Goal: Find specific page/section: Find specific page/section

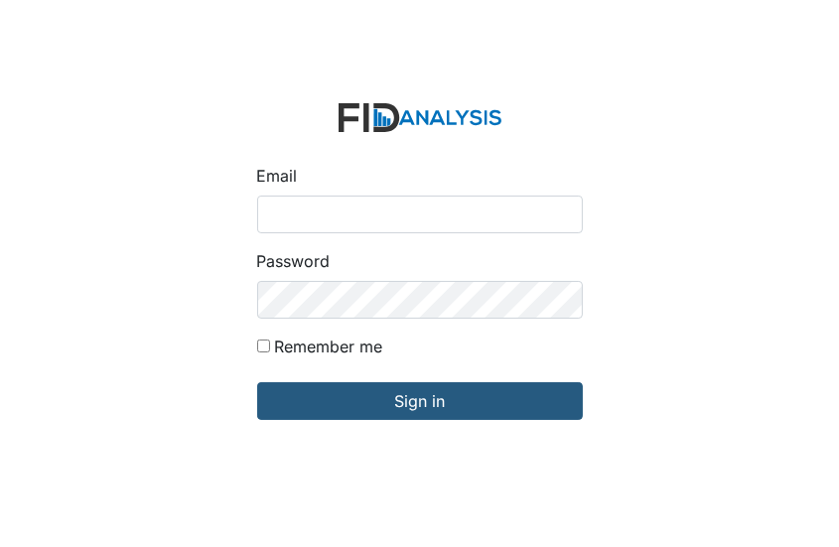
click at [265, 213] on input "Email" at bounding box center [420, 215] width 326 height 38
type input "[EMAIL_ADDRESS][DOMAIN_NAME]"
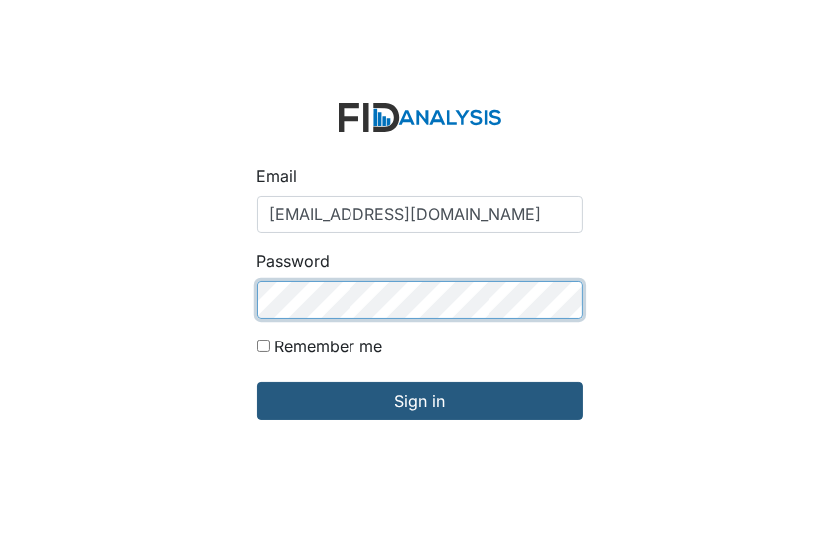
click at [257, 382] on input "Sign in" at bounding box center [420, 401] width 326 height 38
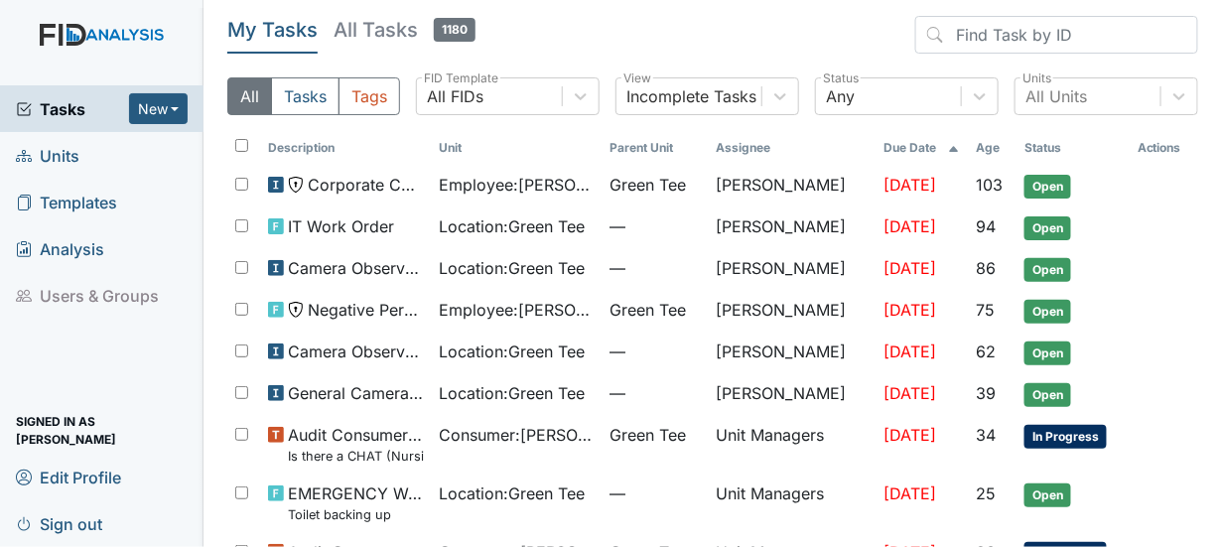
click at [67, 144] on span "Units" at bounding box center [48, 155] width 64 height 31
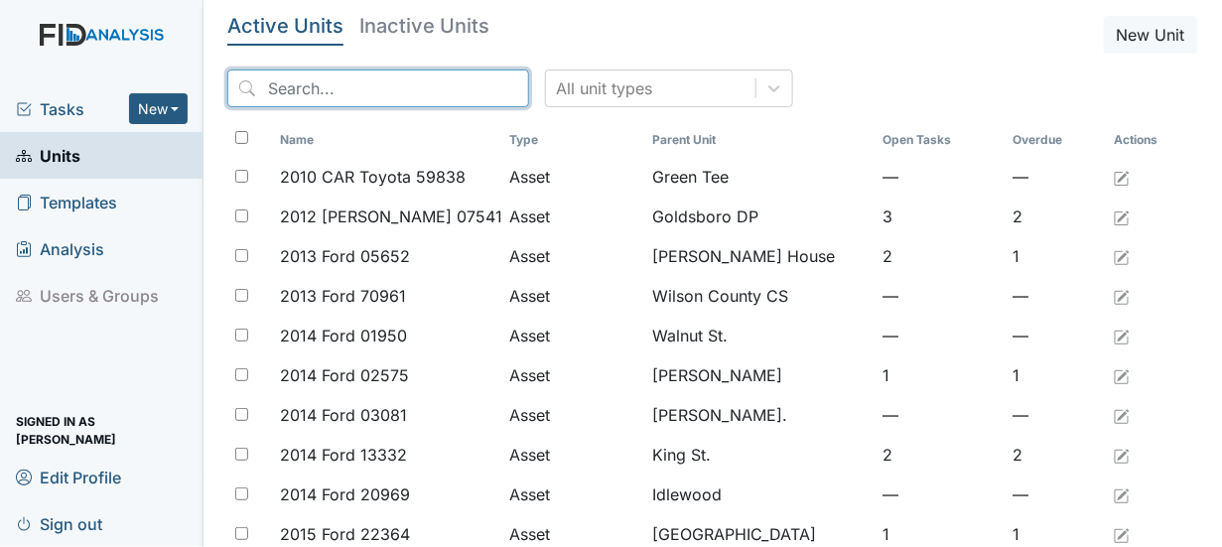
click at [283, 82] on input "search" at bounding box center [378, 88] width 302 height 38
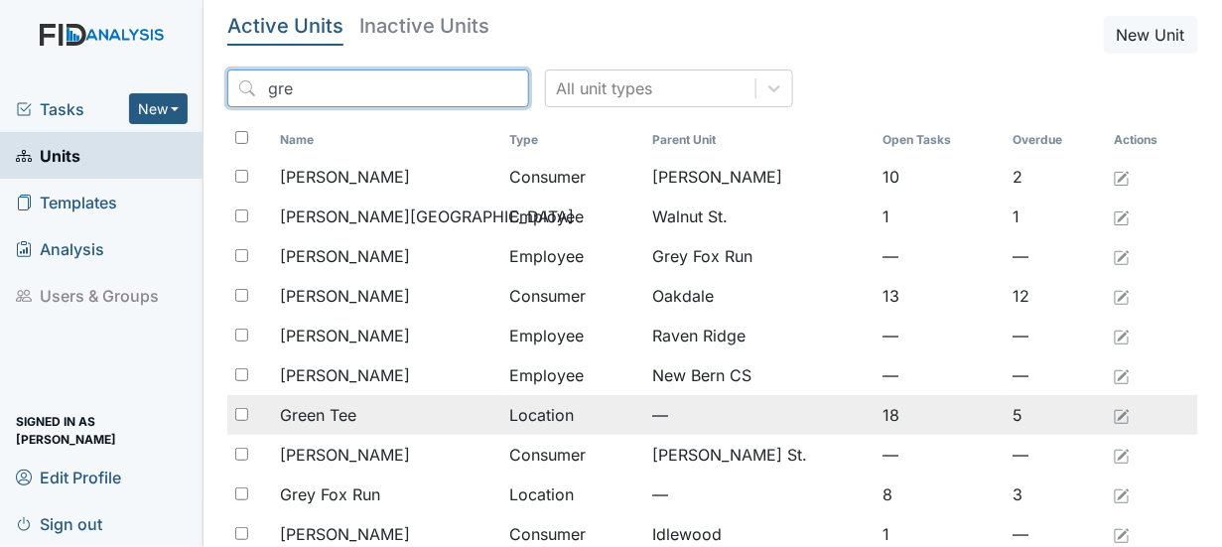
type input "gre"
click at [240, 415] on input "checkbox" at bounding box center [241, 414] width 13 height 13
checkbox input "true"
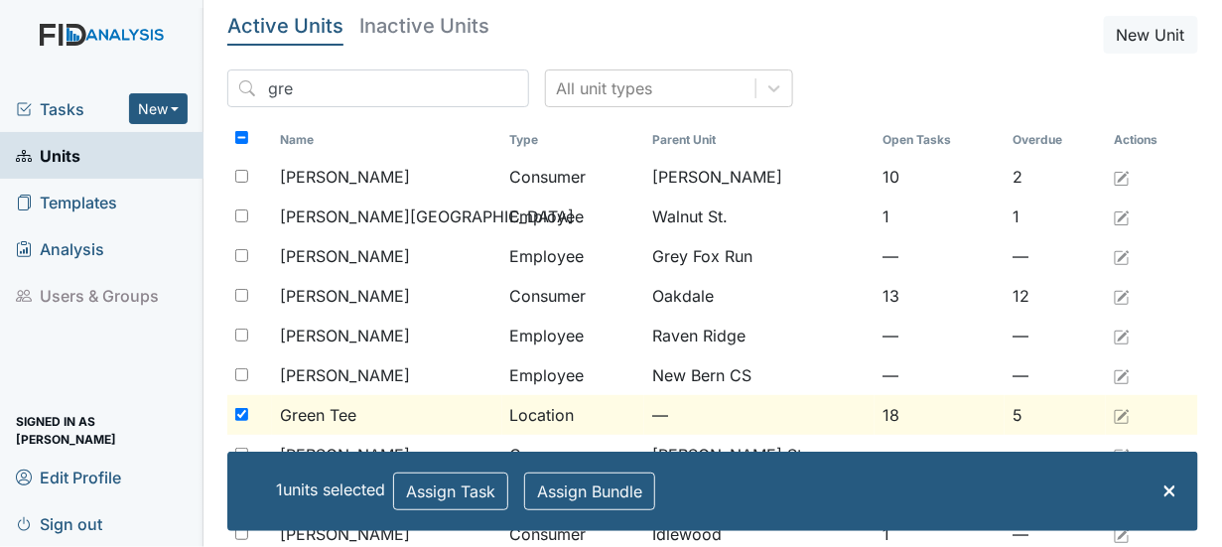
click at [306, 413] on span "Green Tee" at bounding box center [318, 415] width 76 height 24
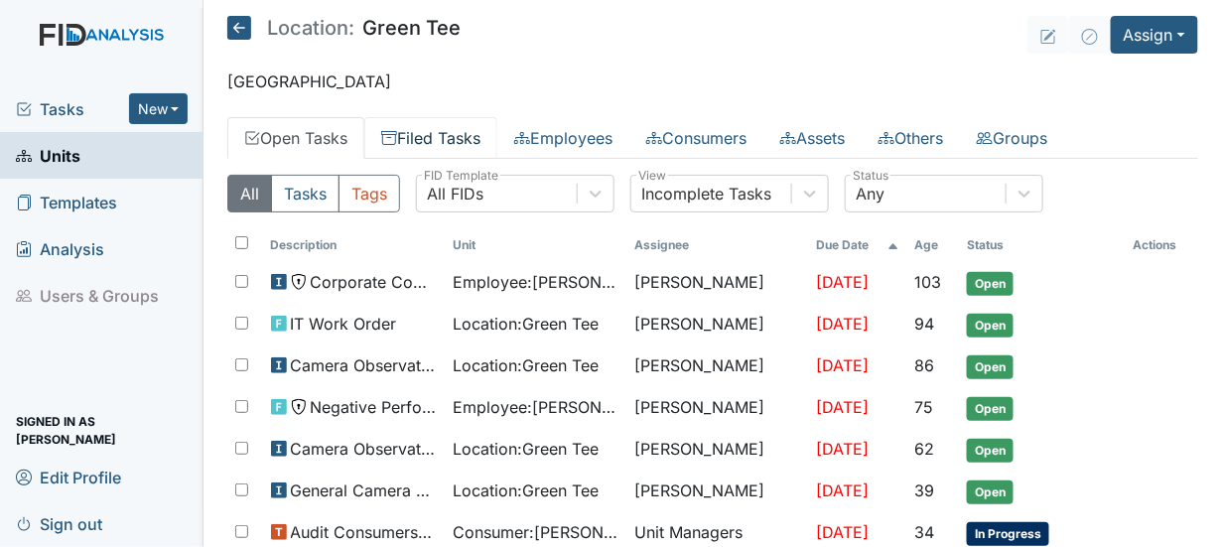
click at [449, 133] on link "Filed Tasks" at bounding box center [430, 138] width 133 height 42
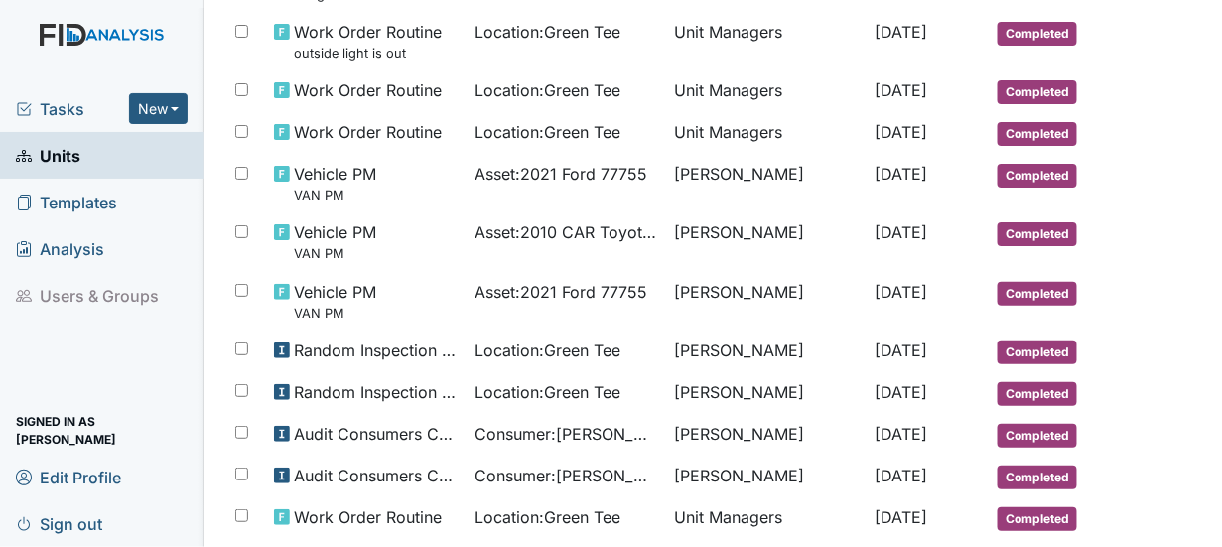
scroll to position [1097, 0]
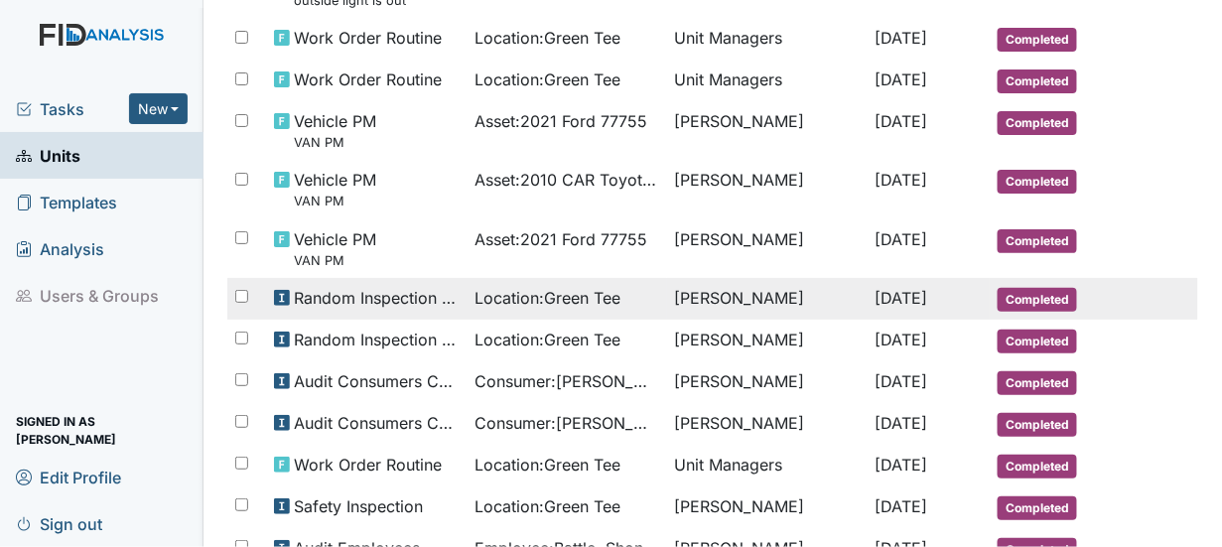
click at [1009, 288] on span "Completed" at bounding box center [1036, 300] width 79 height 24
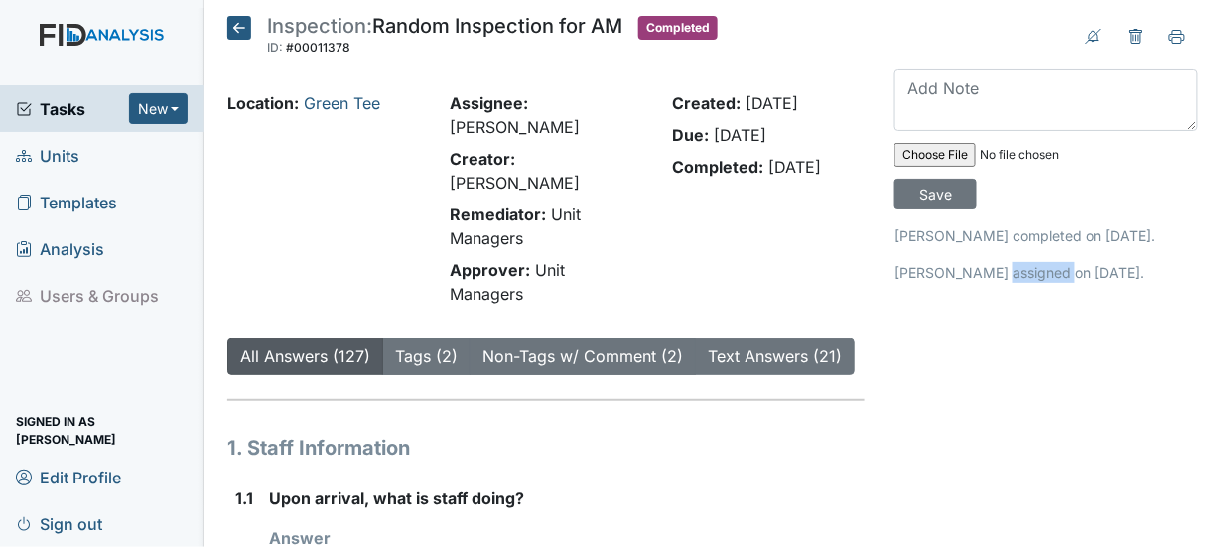
click at [231, 23] on icon at bounding box center [239, 28] width 24 height 24
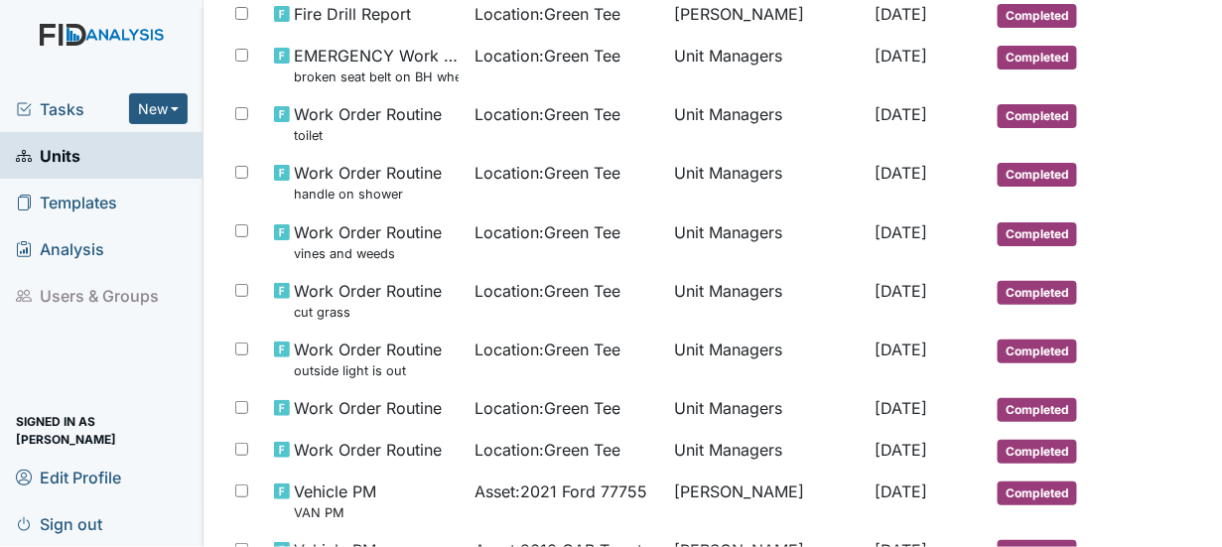
scroll to position [912, 0]
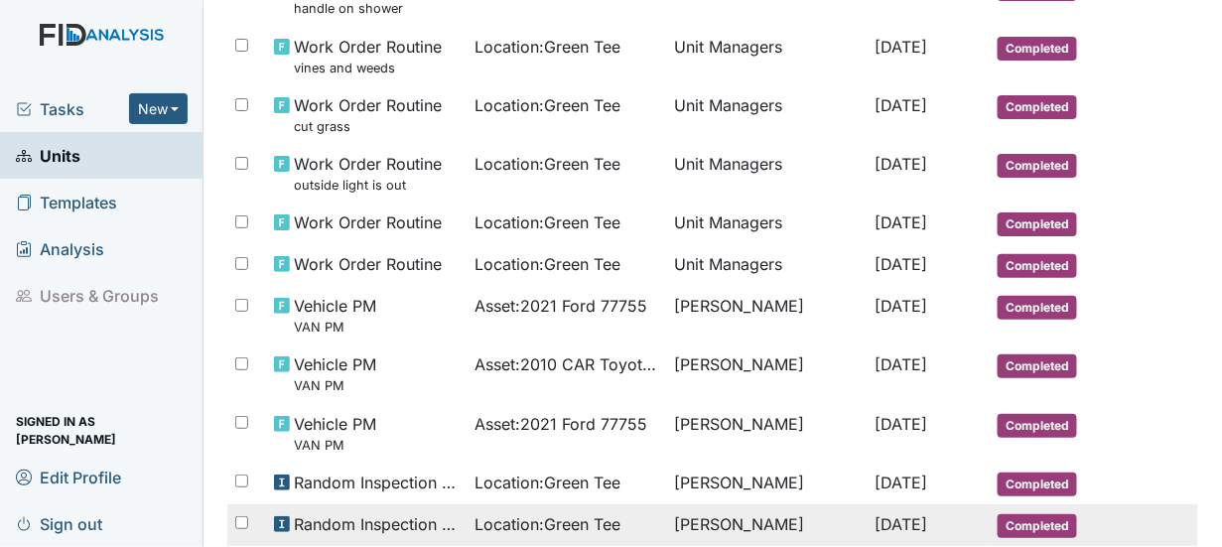
click at [1046, 514] on span "Completed" at bounding box center [1036, 526] width 79 height 24
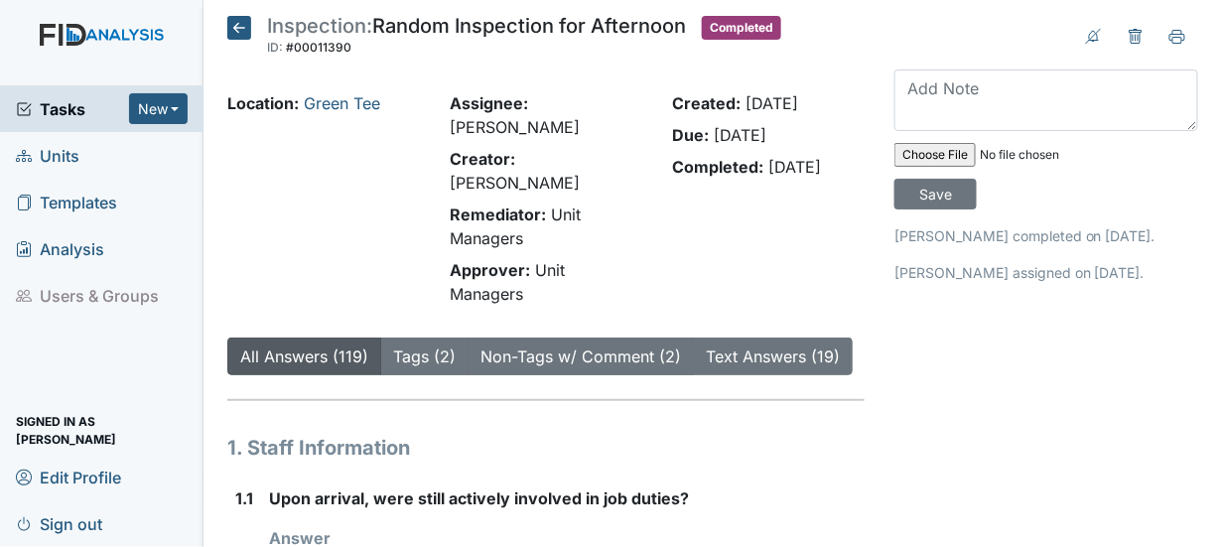
click at [237, 27] on icon at bounding box center [239, 28] width 24 height 24
